Goal: Information Seeking & Learning: Find specific fact

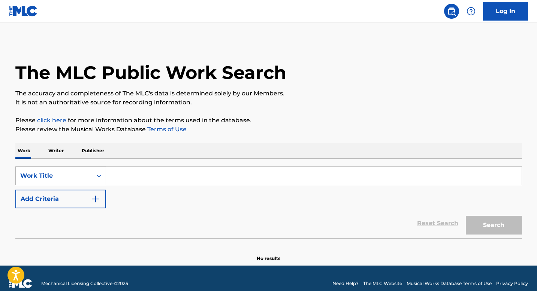
click at [90, 176] on div "Work Title" at bounding box center [54, 176] width 76 height 14
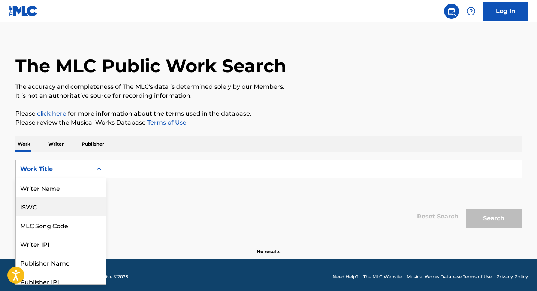
click at [78, 205] on div "ISWC" at bounding box center [61, 206] width 90 height 19
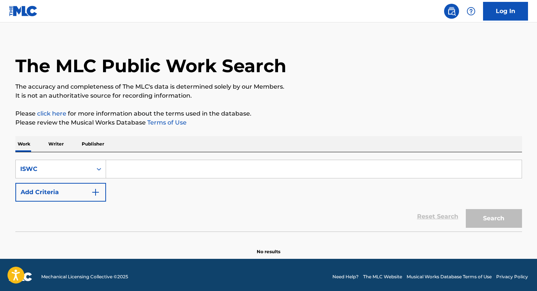
click at [135, 171] on input "Search Form" at bounding box center [313, 169] width 415 height 18
paste input "T3099489488"
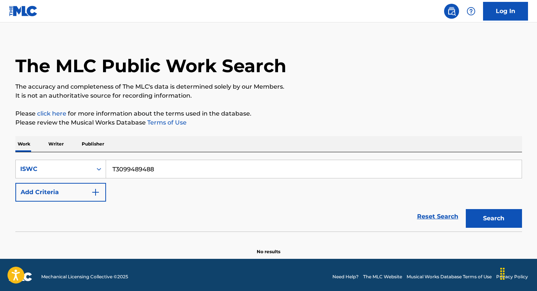
click at [476, 219] on button "Search" at bounding box center [494, 218] width 56 height 19
click at [168, 169] on input "T3099489488" at bounding box center [313, 169] width 415 height 18
paste input ""ISWC: T3242798552 Title: Freestyle Artists: YoungBoy Never Broke Again GMR: SE…"
type input ""ISWC: T3242798552 Title: Freestyle Artists: YoungBoy Never Broke Again GMR: SE…"
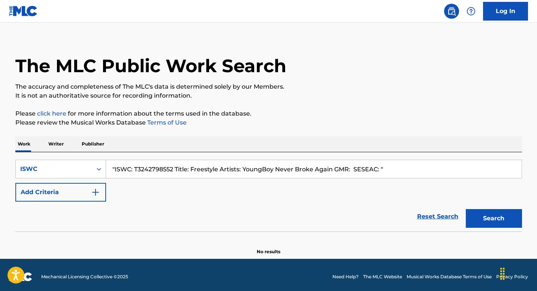
click at [370, 168] on input ""ISWC: T3242798552 Title: Freestyle Artists: YoungBoy Never Broke Again GMR: SE…" at bounding box center [313, 169] width 415 height 18
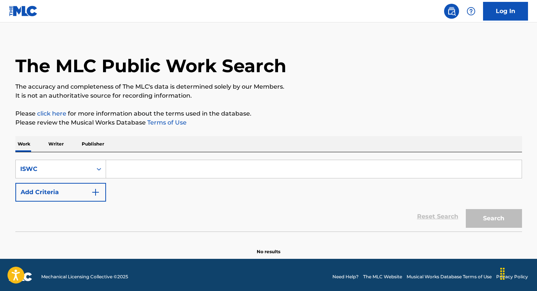
paste input "T3242798552"
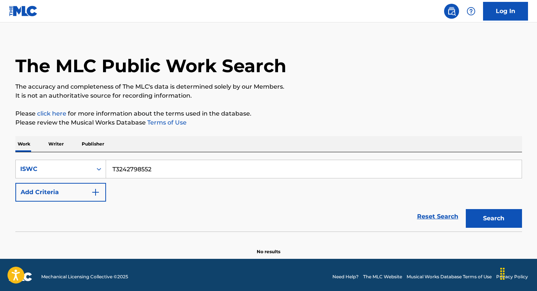
type input "T3242798552"
click at [491, 218] on button "Search" at bounding box center [494, 218] width 56 height 19
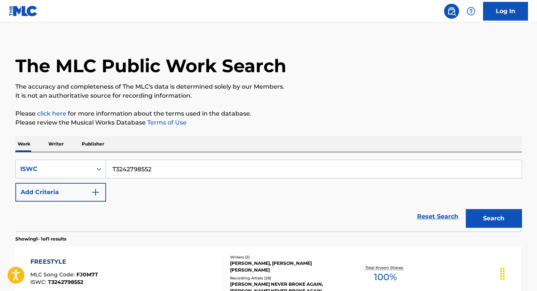
scroll to position [93, 0]
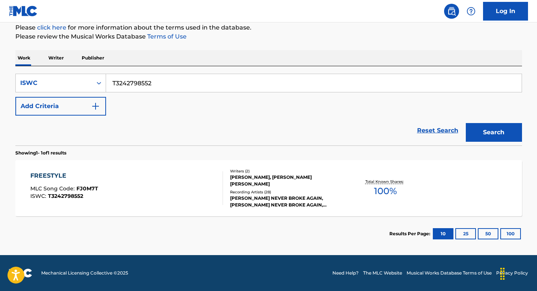
click at [155, 186] on div "FREESTYLE MLC Song Code : FJ0M7T ISWC : T3242798552" at bounding box center [126, 189] width 193 height 34
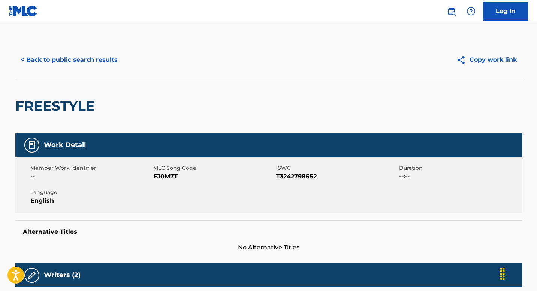
click at [63, 58] on button "< Back to public search results" at bounding box center [68, 60] width 107 height 19
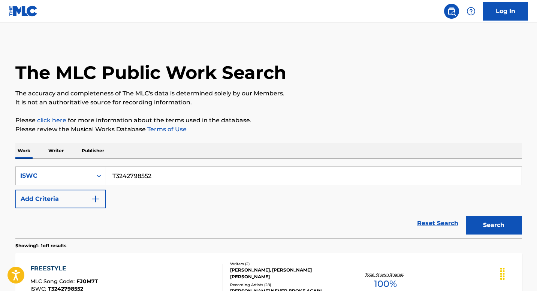
scroll to position [73, 0]
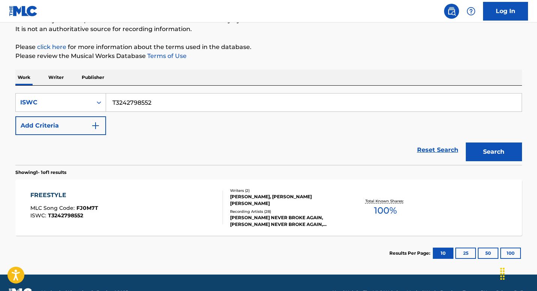
click at [161, 101] on input "T3242798552" at bounding box center [313, 103] width 415 height 18
paste input "061423761"
type input "T3061423761"
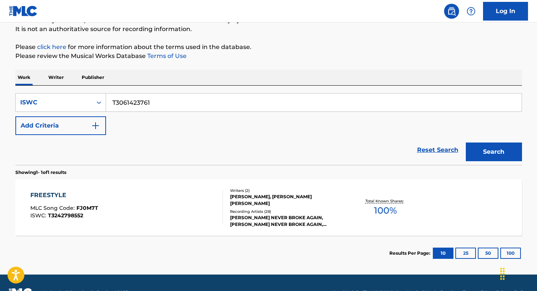
click at [466, 143] on button "Search" at bounding box center [494, 152] width 56 height 19
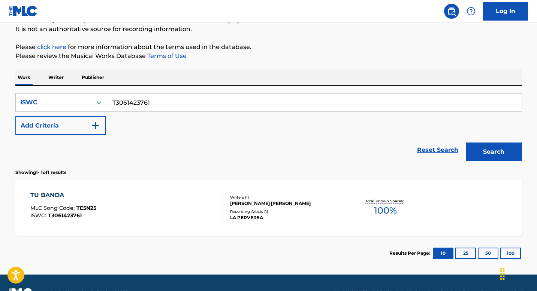
click at [176, 101] on input "T3061423761" at bounding box center [313, 103] width 415 height 18
click at [466, 143] on button "Search" at bounding box center [494, 152] width 56 height 19
click at [144, 204] on div "TU BANDA MLC Song Code : TE5N25 ISWC : T3061423761" at bounding box center [126, 208] width 193 height 34
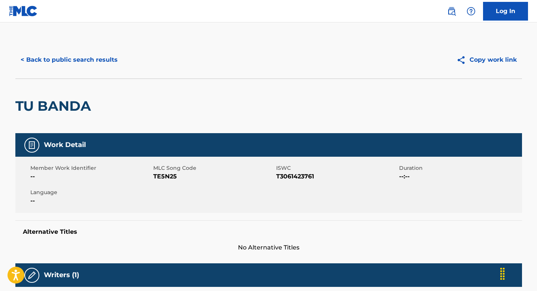
click at [66, 57] on button "< Back to public search results" at bounding box center [68, 60] width 107 height 19
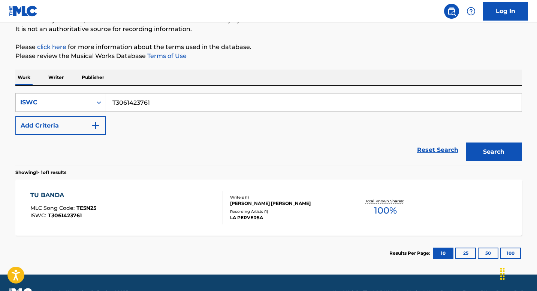
click at [181, 104] on input "T3061423761" at bounding box center [313, 103] width 415 height 18
paste input "9282669083"
type input "T9282669083"
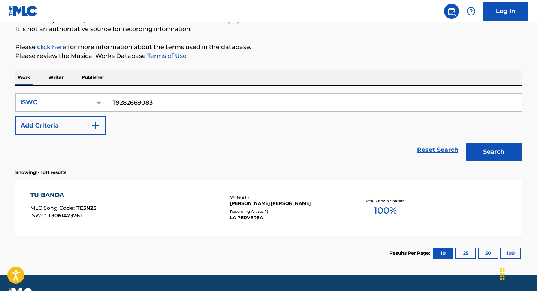
click at [487, 147] on button "Search" at bounding box center [494, 152] width 56 height 19
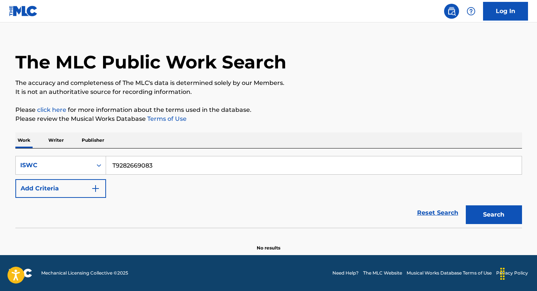
scroll to position [10, 0]
click at [159, 167] on input "T9282669083" at bounding box center [313, 166] width 415 height 18
click at [498, 214] on button "Search" at bounding box center [494, 215] width 56 height 19
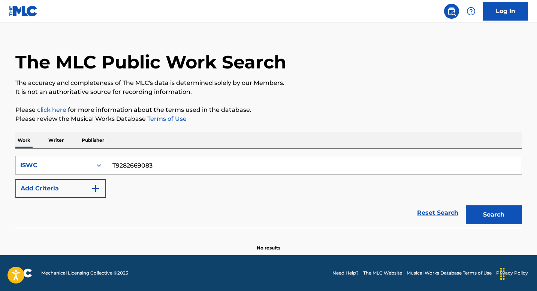
click at [162, 168] on input "T9282669083" at bounding box center [313, 166] width 415 height 18
paste input "3064895581"
type input "T3064895581"
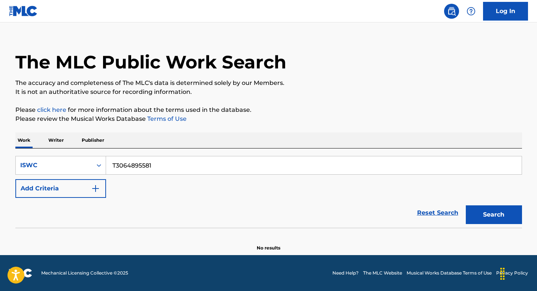
click at [466, 206] on button "Search" at bounding box center [494, 215] width 56 height 19
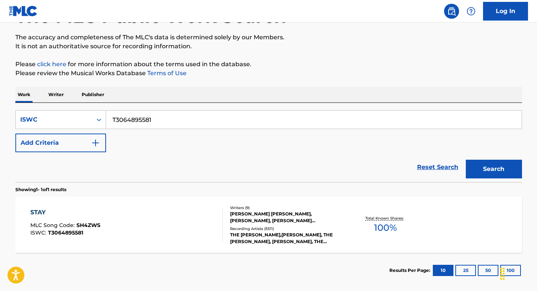
scroll to position [70, 0]
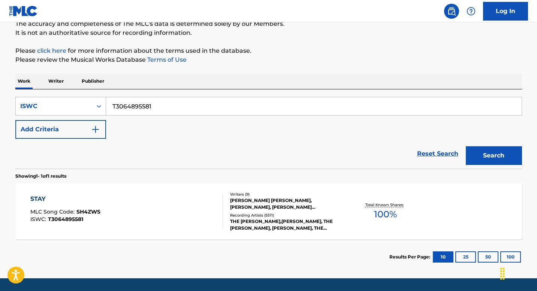
click at [156, 207] on div "STAY MLC Song Code : SH4ZWS ISWC : T3064895581" at bounding box center [126, 212] width 193 height 34
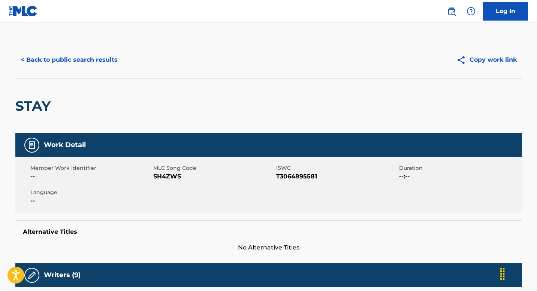
click at [56, 61] on button "< Back to public search results" at bounding box center [68, 60] width 107 height 19
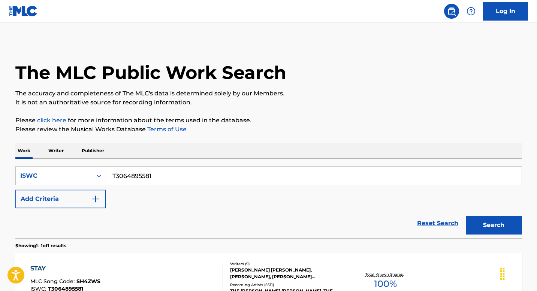
scroll to position [70, 0]
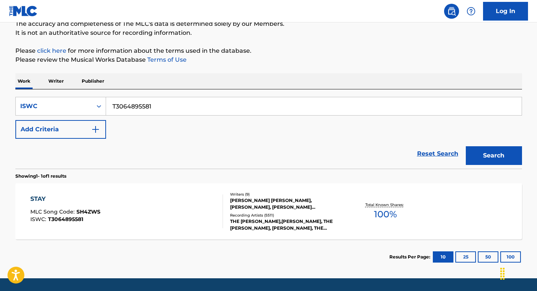
click at [169, 109] on input "T3064895581" at bounding box center [313, 106] width 415 height 18
paste input "9167928270"
type input "T9167928270"
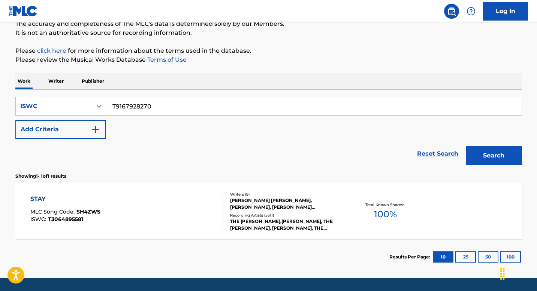
click at [508, 158] on button "Search" at bounding box center [494, 155] width 56 height 19
click at [177, 211] on div "SHAMELESS MLC Song Code : SV7WWZ ISWC : T9167928270" at bounding box center [126, 212] width 193 height 34
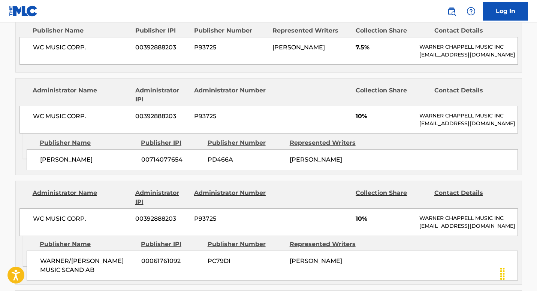
scroll to position [499, 0]
